Goal: Find contact information: Find contact information

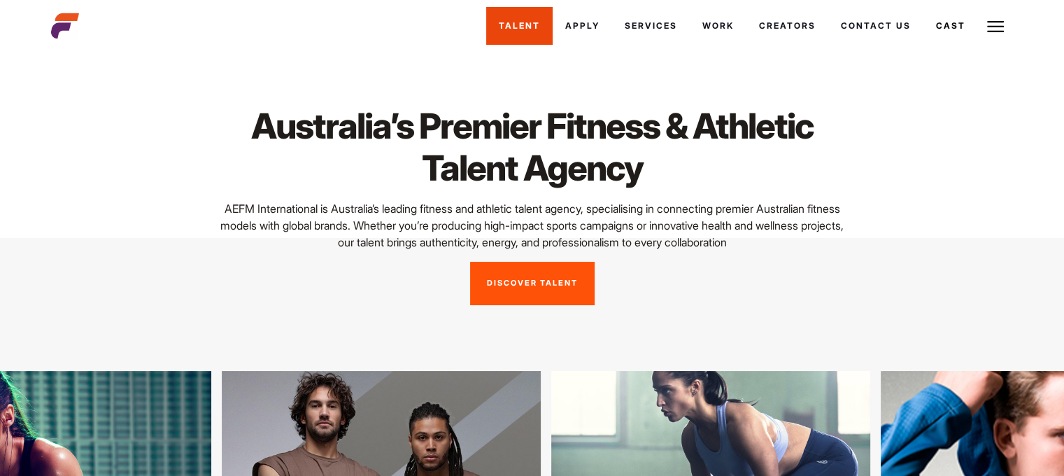
click at [525, 22] on link "Talent" at bounding box center [519, 26] width 66 height 38
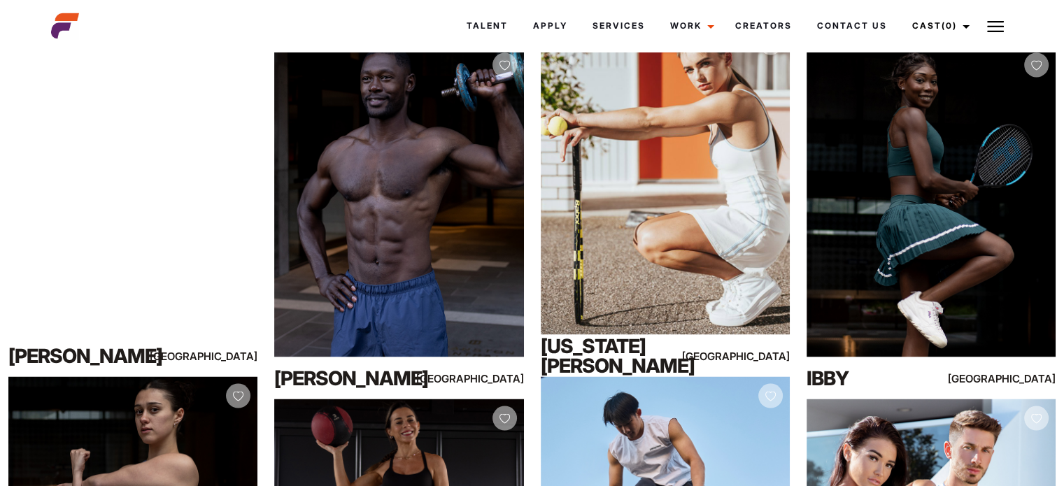
scroll to position [2395, 0]
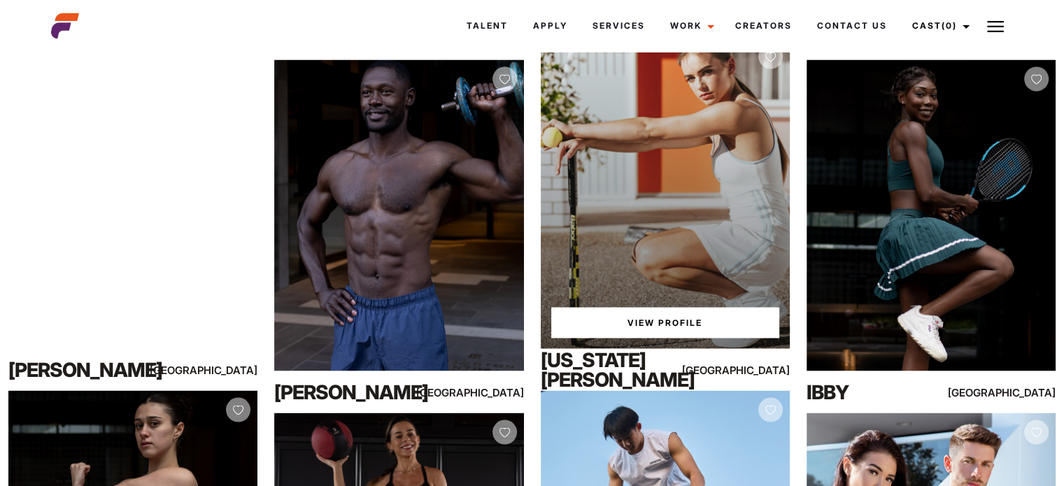
click at [700, 186] on div "View Profile" at bounding box center [665, 192] width 249 height 311
click at [659, 318] on link "View Profile" at bounding box center [665, 322] width 228 height 31
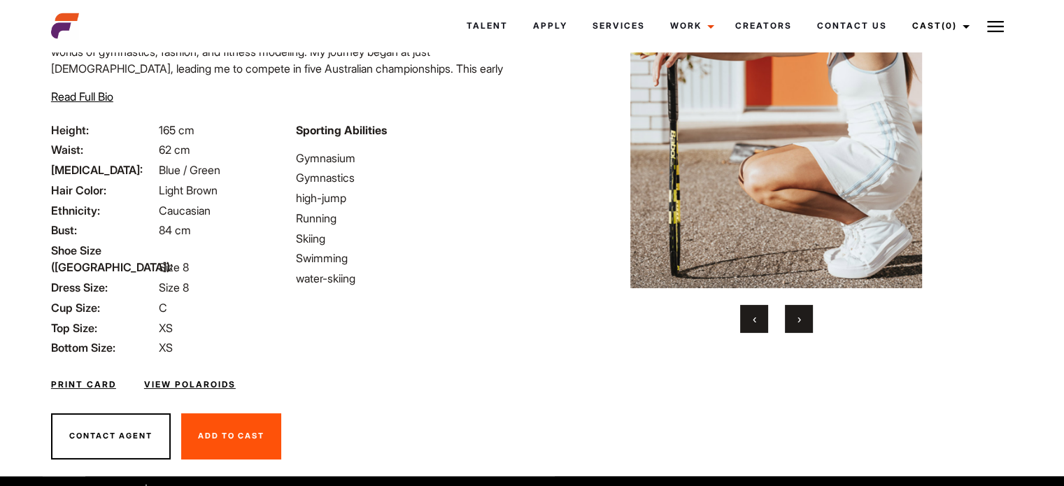
scroll to position [150, 0]
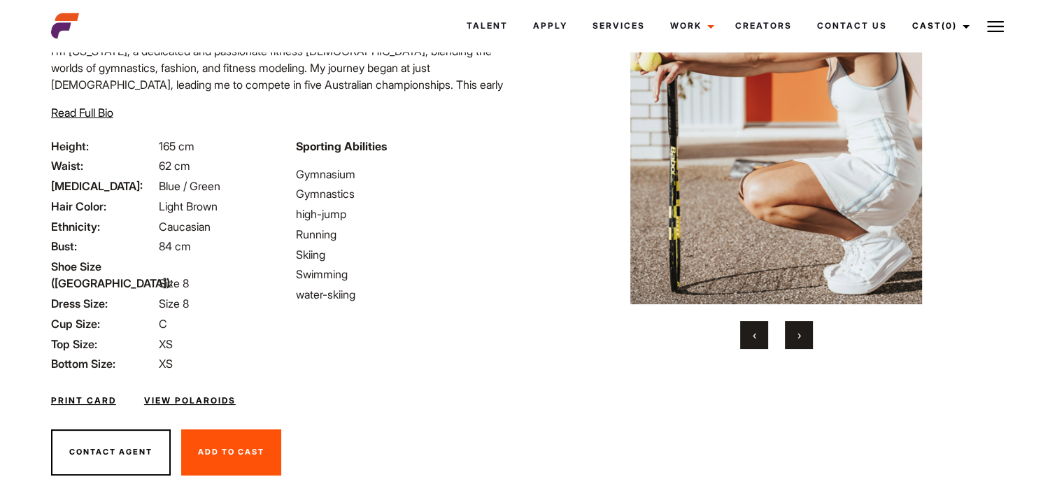
click at [802, 339] on button "›" at bounding box center [799, 335] width 28 height 28
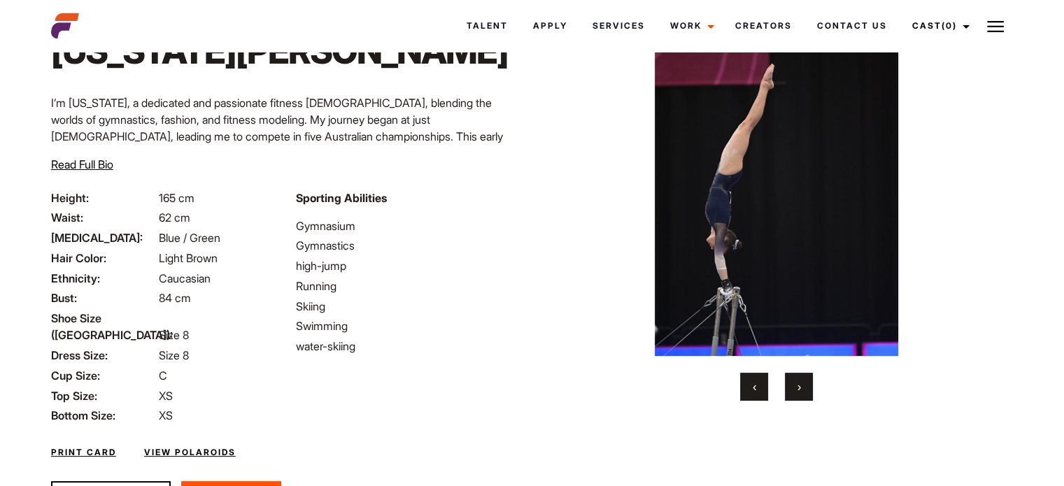
scroll to position [91, 0]
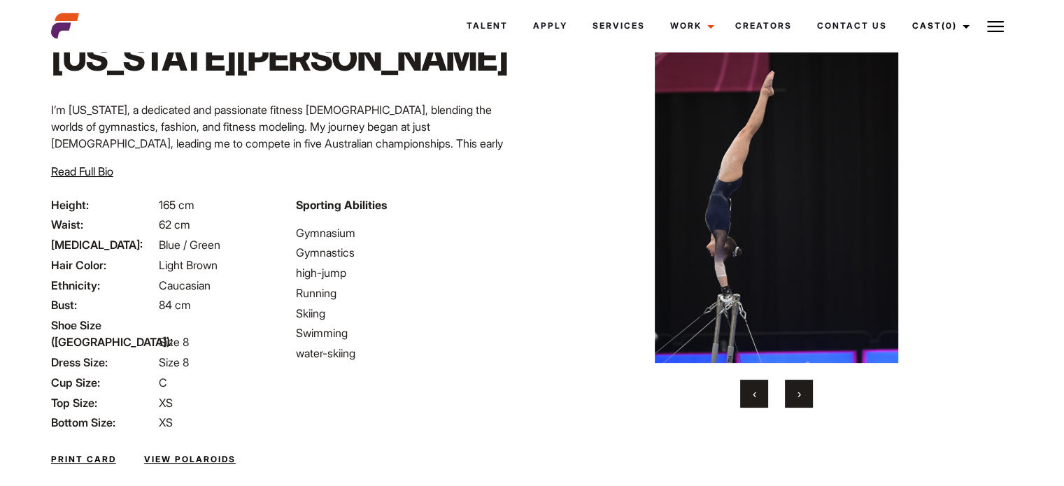
click at [800, 397] on span "›" at bounding box center [799, 394] width 3 height 14
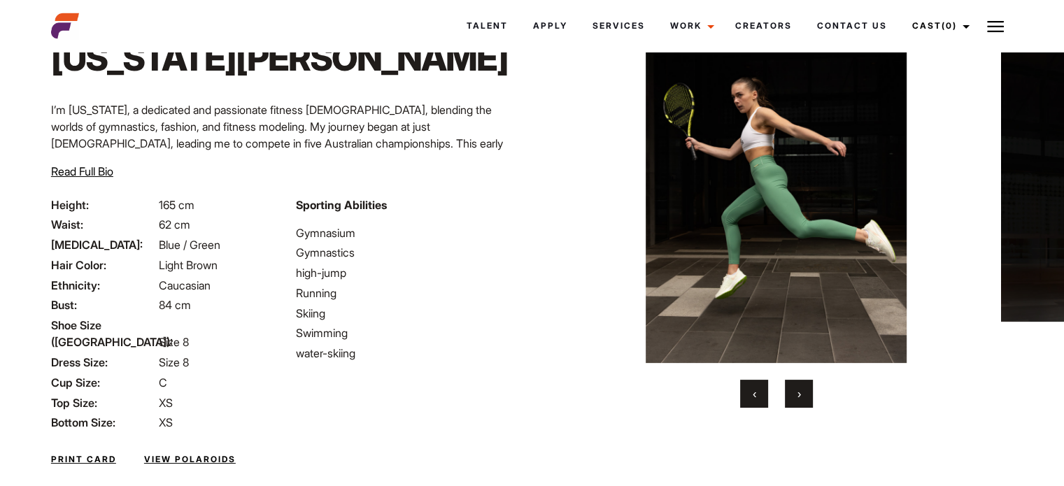
click at [800, 397] on span "›" at bounding box center [799, 394] width 3 height 14
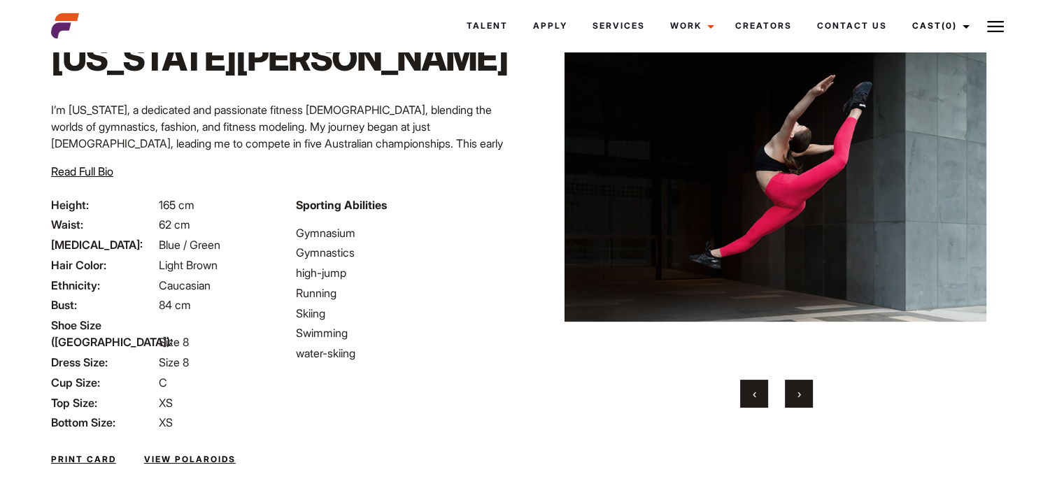
click at [800, 397] on span "›" at bounding box center [799, 394] width 3 height 14
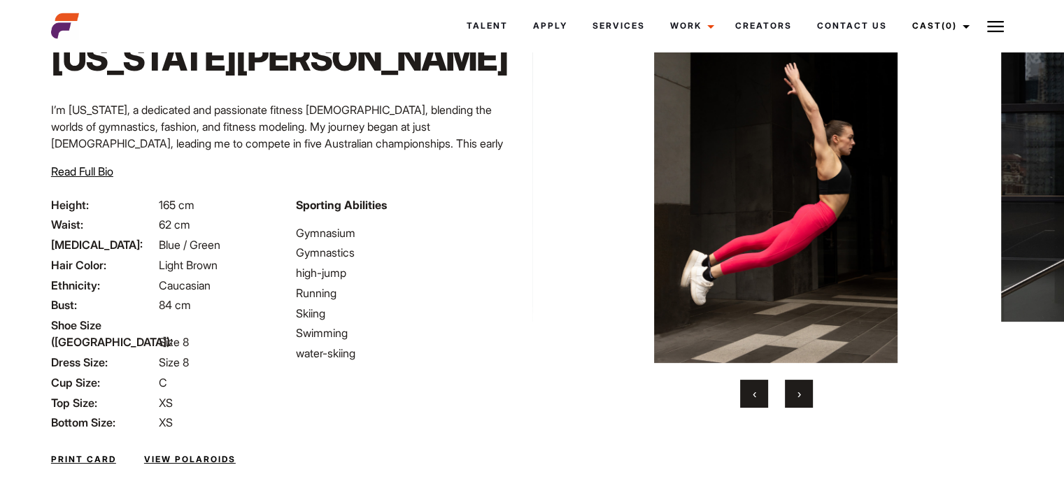
click at [800, 397] on span "›" at bounding box center [799, 394] width 3 height 14
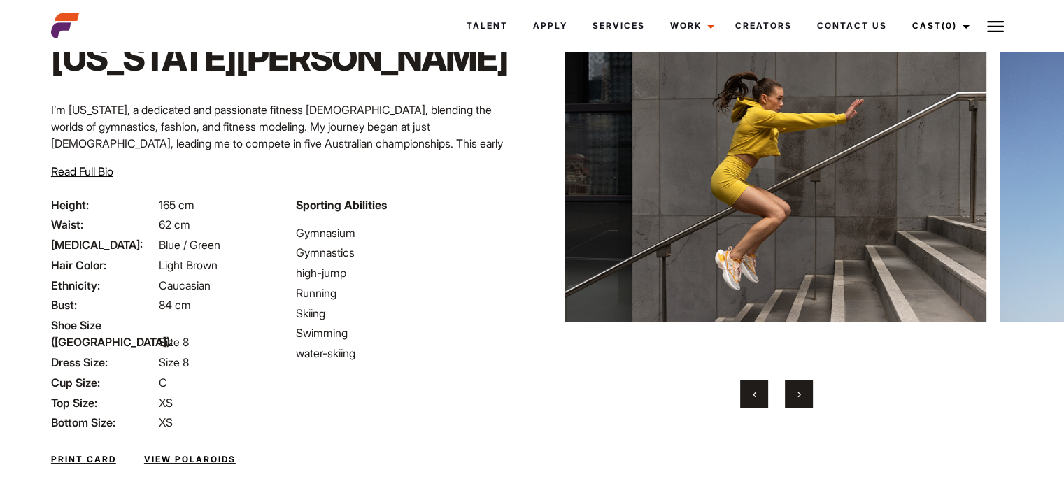
click at [800, 397] on span "›" at bounding box center [799, 394] width 3 height 14
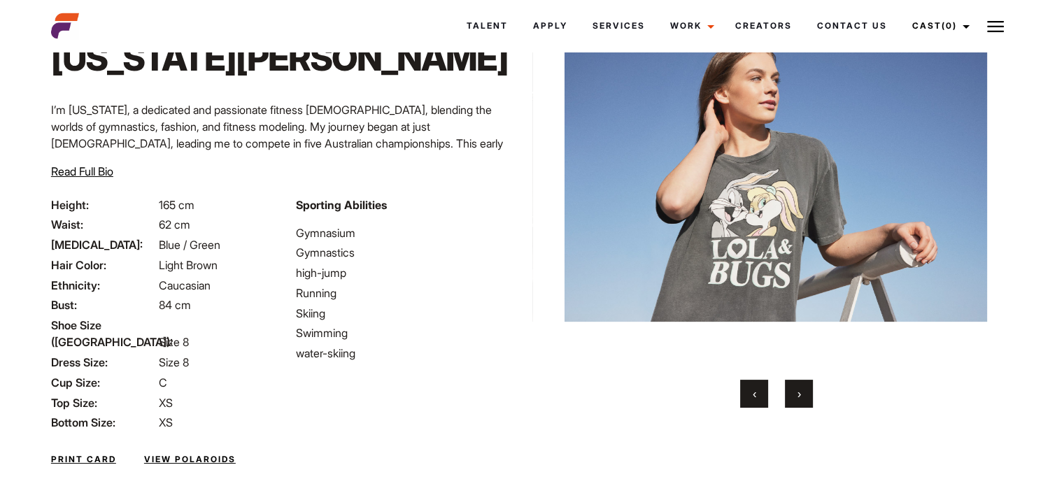
click at [800, 397] on span "›" at bounding box center [799, 394] width 3 height 14
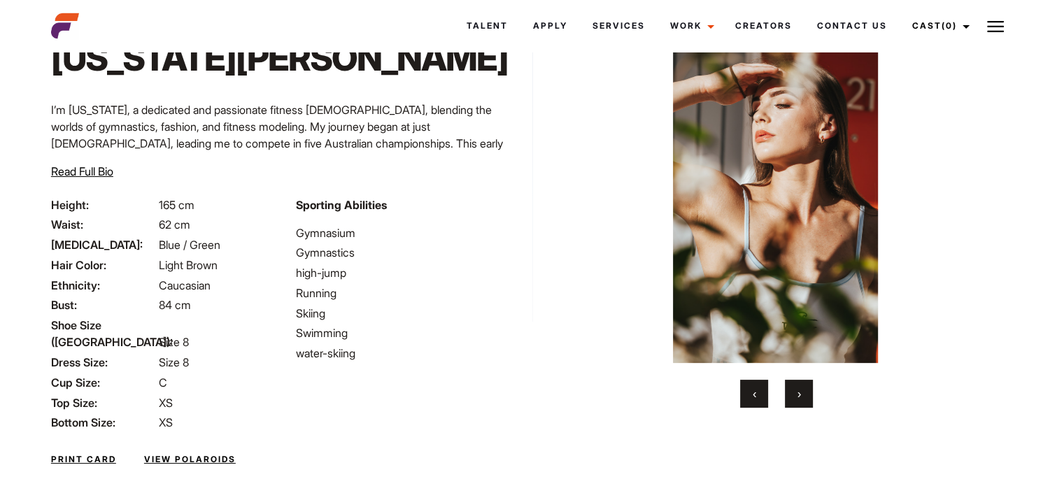
scroll to position [0, 0]
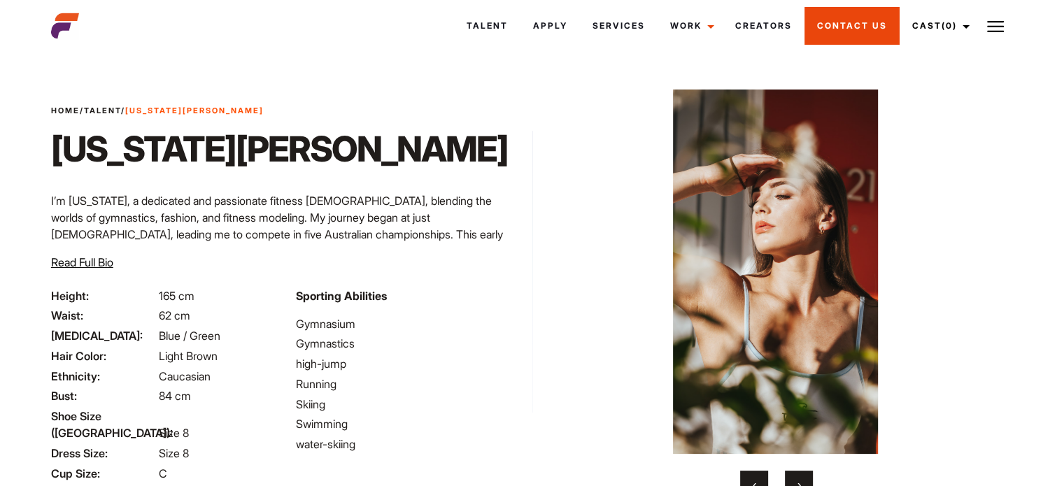
click at [844, 32] on link "Contact Us" at bounding box center [852, 26] width 95 height 38
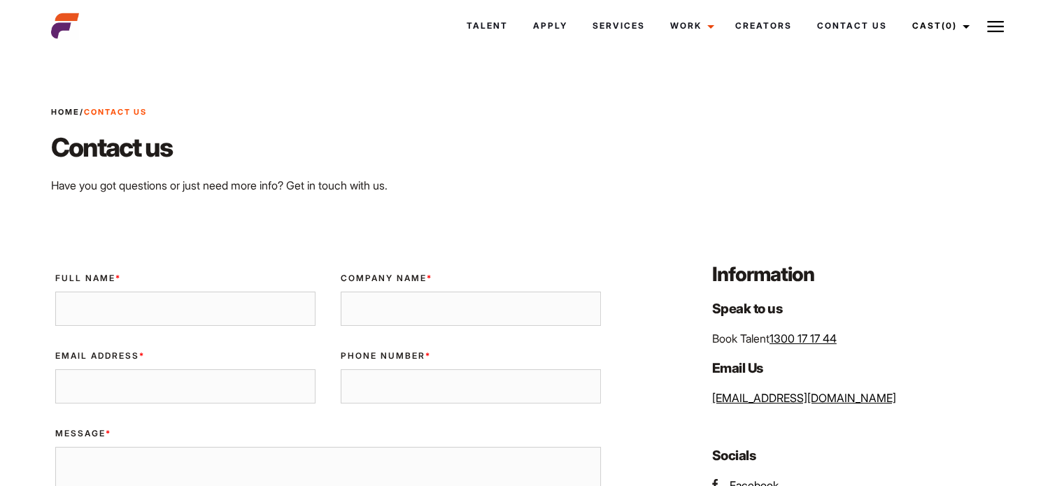
click at [67, 22] on img at bounding box center [65, 26] width 28 height 28
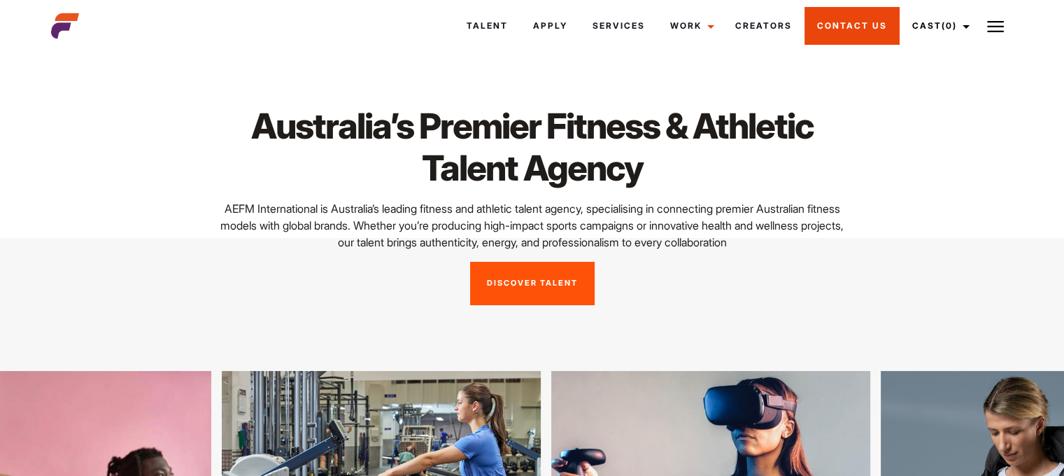
click at [858, 24] on link "Contact Us" at bounding box center [852, 26] width 95 height 38
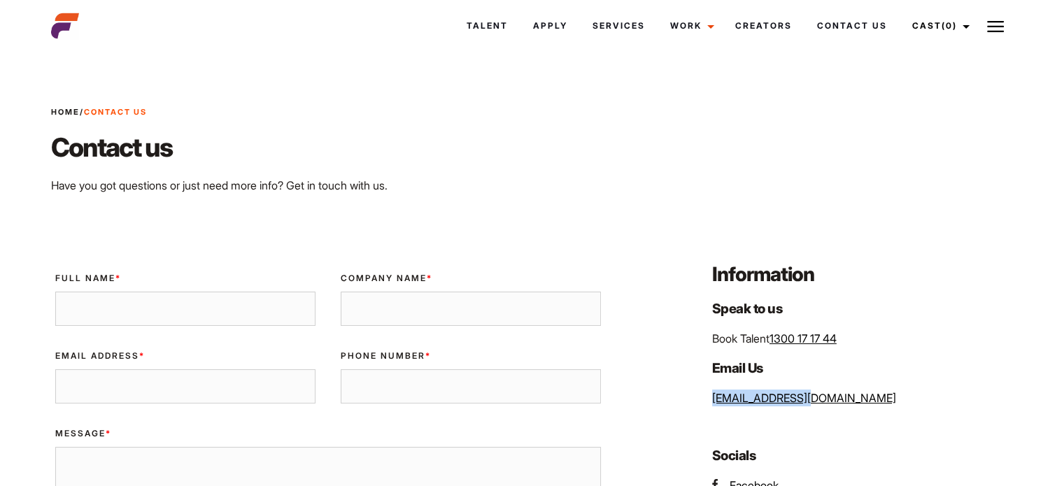
drag, startPoint x: 811, startPoint y: 400, endPoint x: 700, endPoint y: 392, distance: 110.8
click at [700, 394] on div "Information Speak to us Book Talent 1300 17 17 44 Email Us [EMAIL_ADDRESS][DOMA…" at bounding box center [858, 470] width 326 height 418
copy link "[EMAIL_ADDRESS][DOMAIN_NAME]"
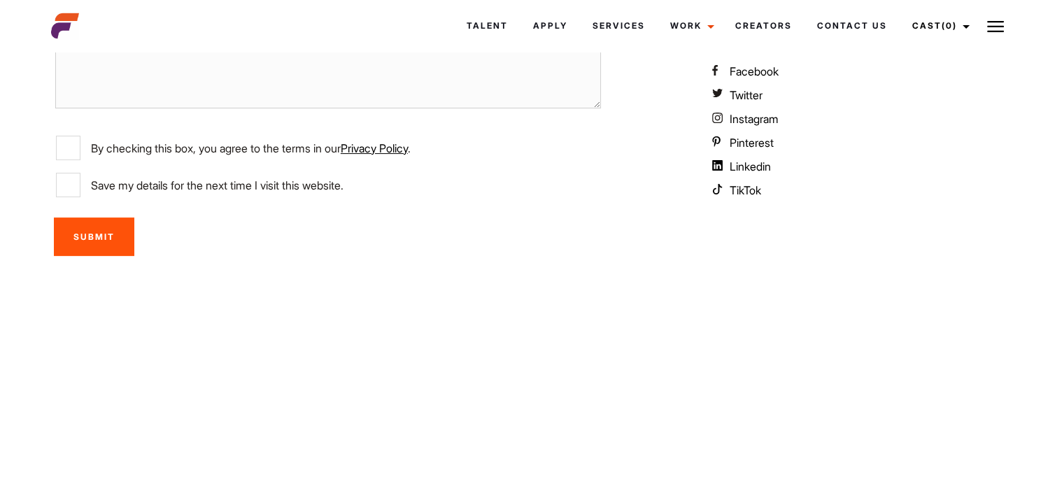
scroll to position [417, 0]
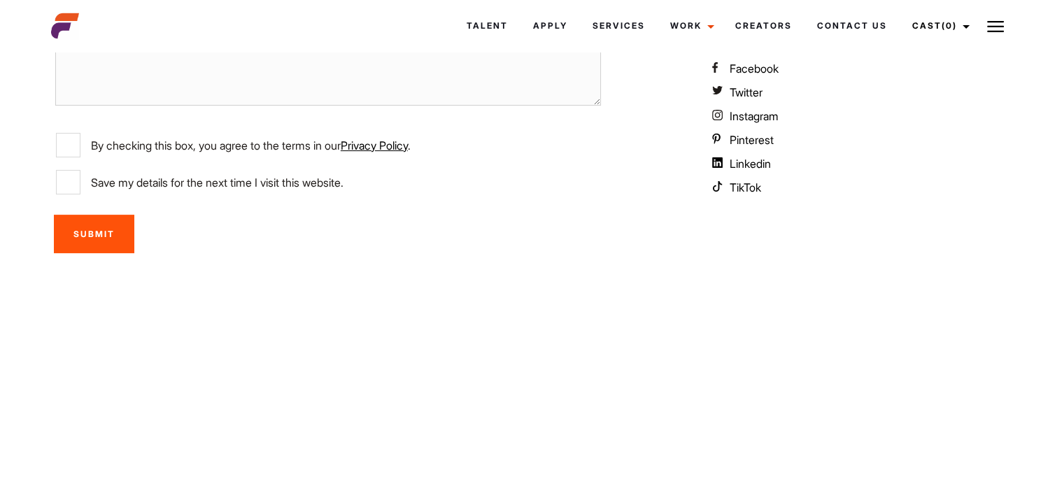
click at [740, 71] on span "Facebook" at bounding box center [754, 69] width 49 height 14
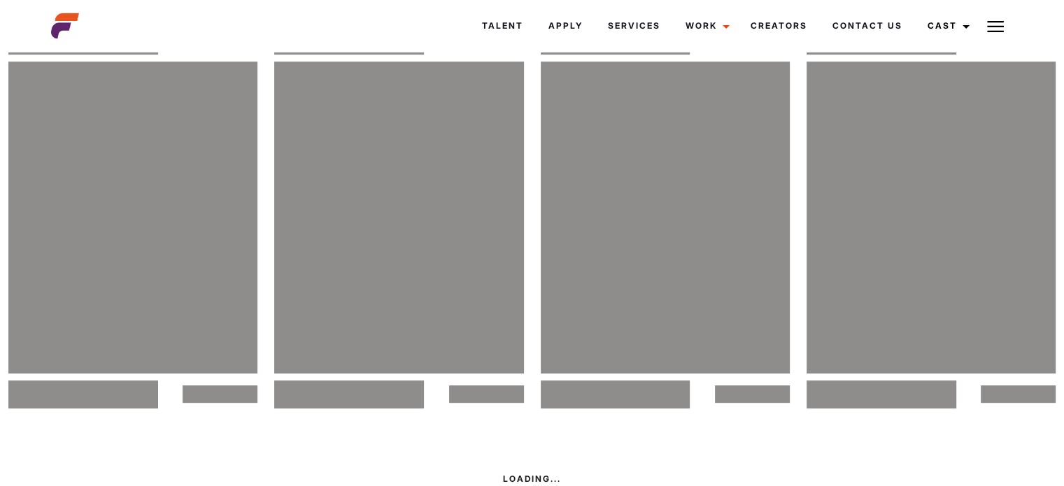
scroll to position [868, 0]
